Goal: Transaction & Acquisition: Obtain resource

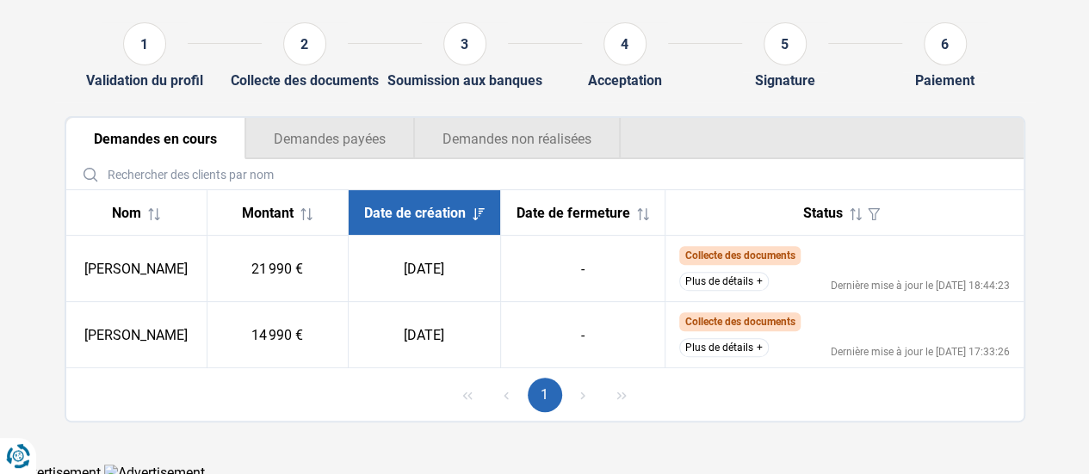
scroll to position [172, 0]
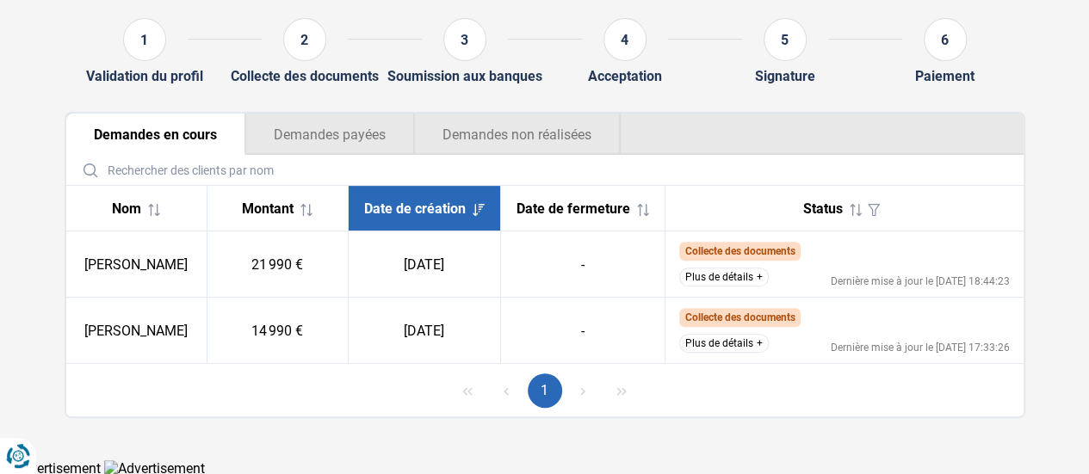
click at [704, 285] on button "Plus de détails" at bounding box center [724, 277] width 90 height 19
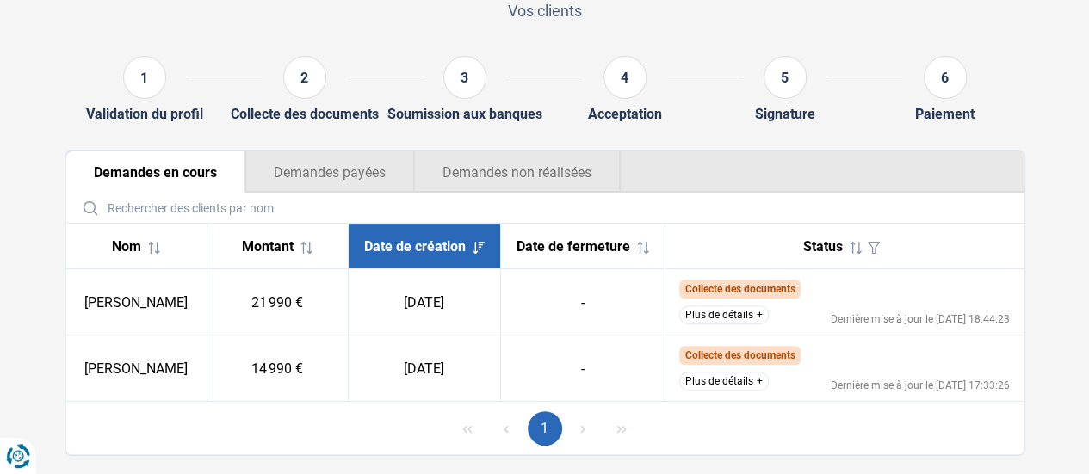
scroll to position [172, 0]
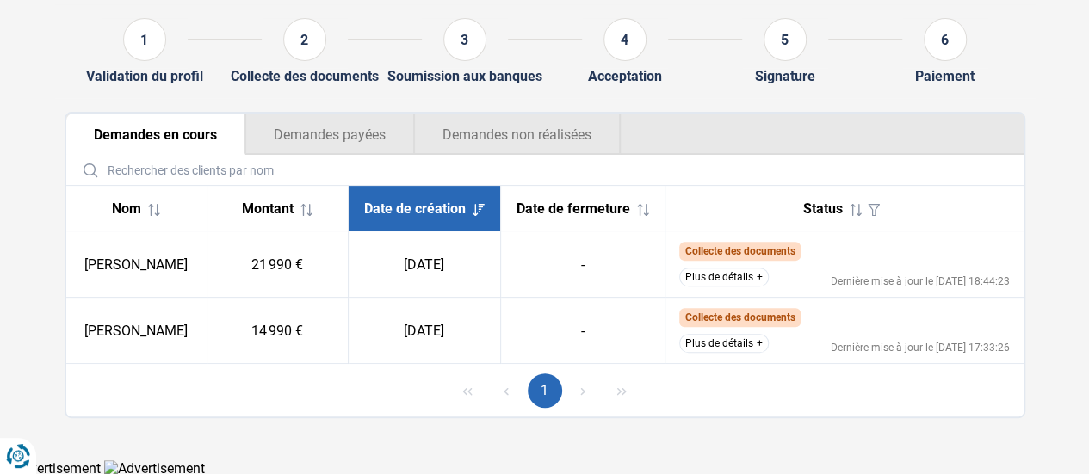
click at [505, 130] on button "Demandes non réalisées" at bounding box center [517, 134] width 207 height 41
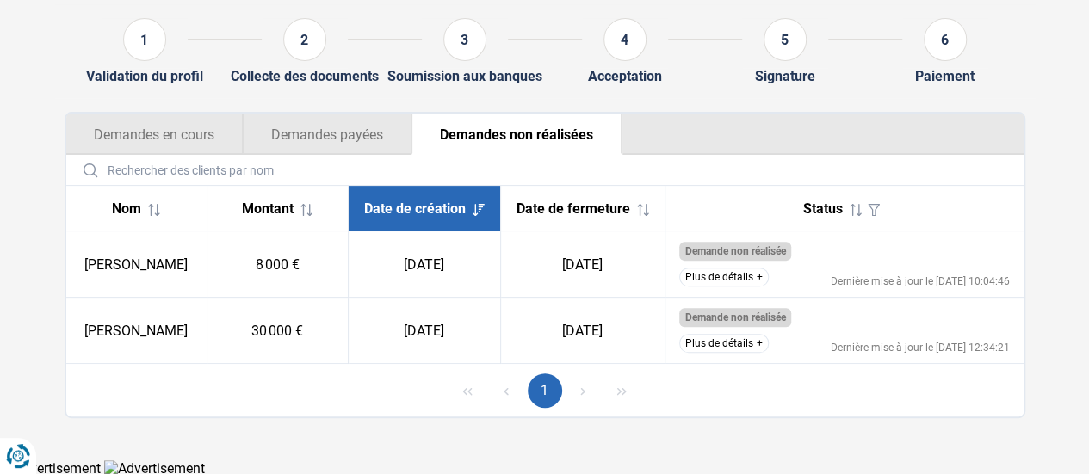
click at [184, 142] on button "Demandes en cours" at bounding box center [154, 134] width 176 height 41
